Goal: Navigation & Orientation: Find specific page/section

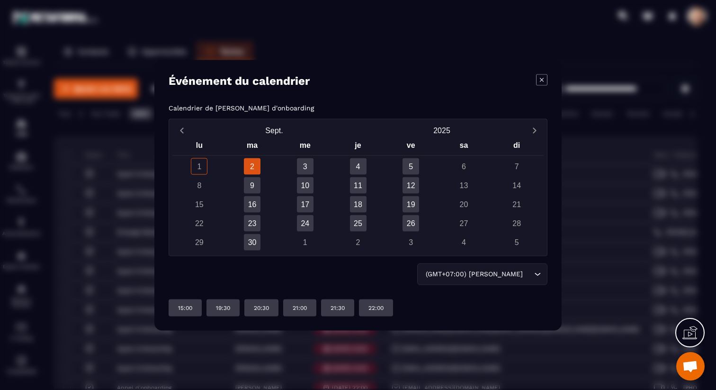
click at [545, 80] on icon "Modal window" at bounding box center [541, 79] width 11 height 11
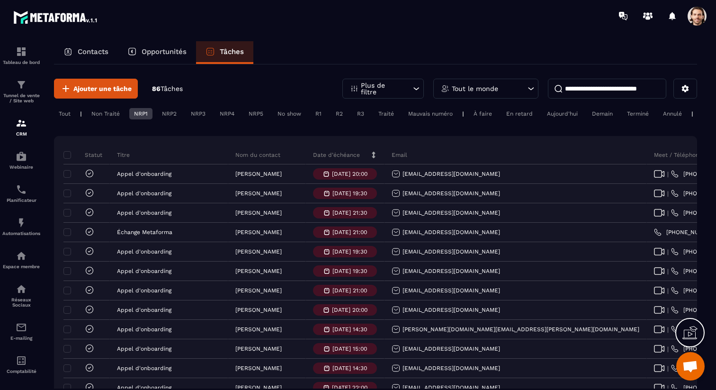
click at [697, 18] on span at bounding box center [696, 16] width 19 height 19
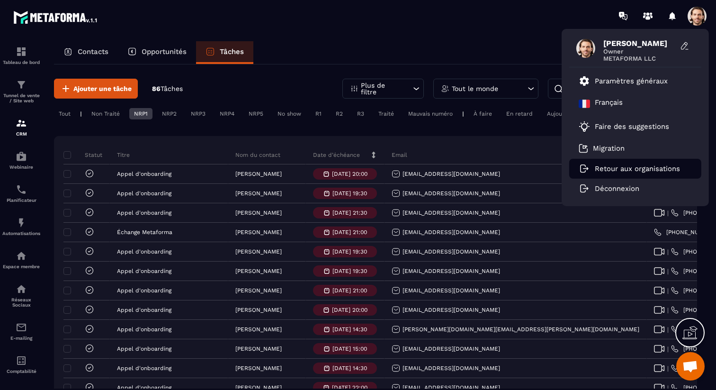
click at [620, 168] on p "Retour aux organisations" at bounding box center [637, 168] width 85 height 9
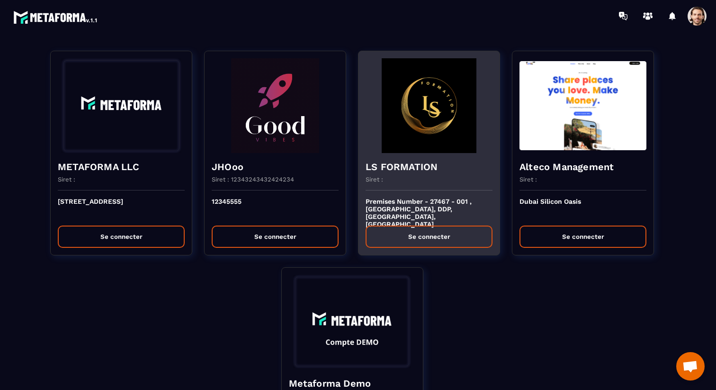
click at [401, 174] on div "LS FORMATION Siret :" at bounding box center [428, 171] width 141 height 37
